Goal: Check status: Check status

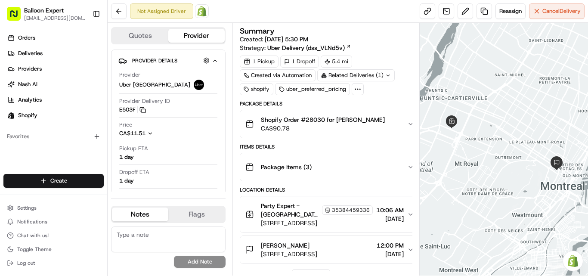
click at [203, 11] on img at bounding box center [202, 11] width 10 height 10
